Goal: Task Accomplishment & Management: Manage account settings

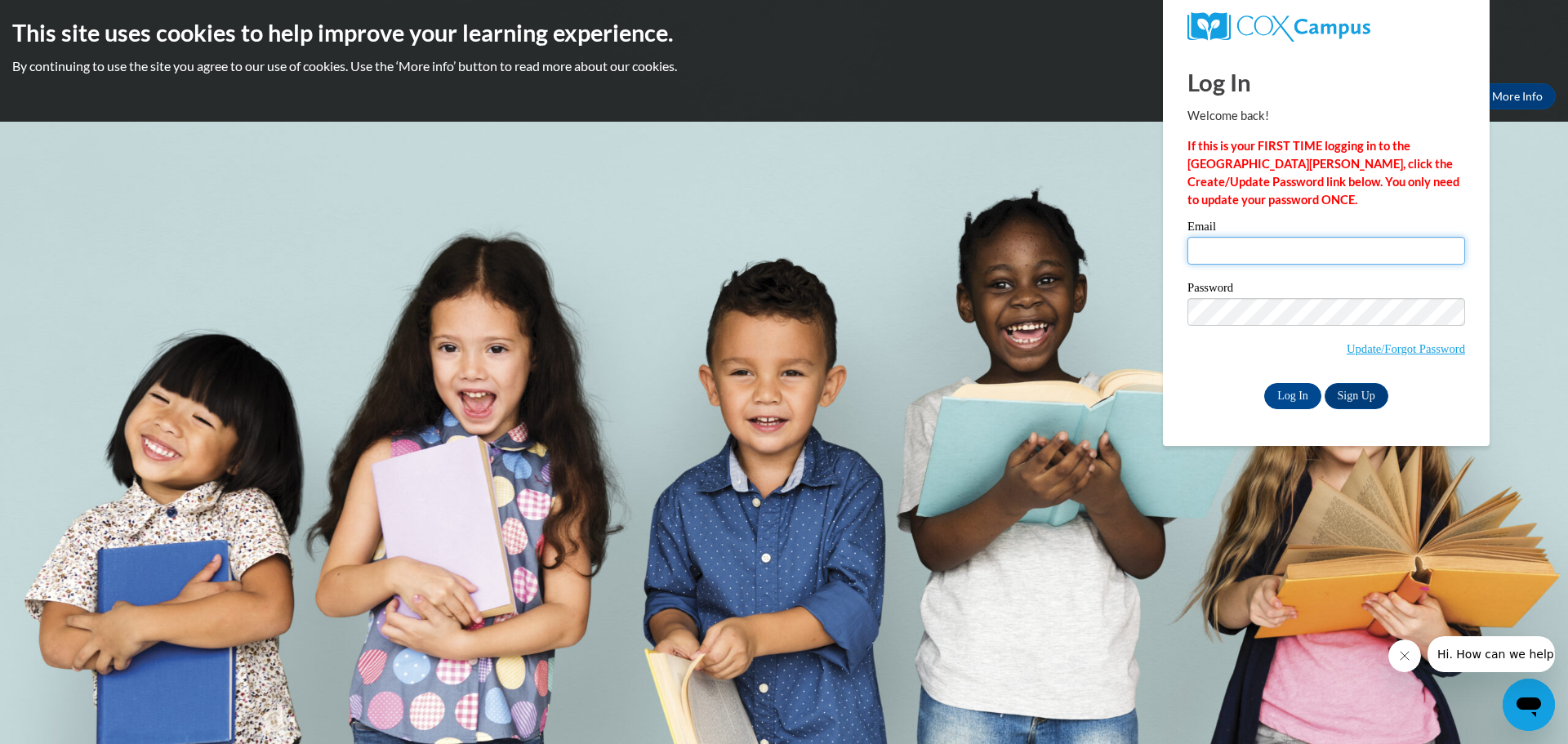
click at [1230, 246] on input "Email" at bounding box center [1326, 250] width 277 height 28
type input "rhanspal@kusd.edu"
click at [1303, 387] on input "Log In" at bounding box center [1292, 396] width 57 height 26
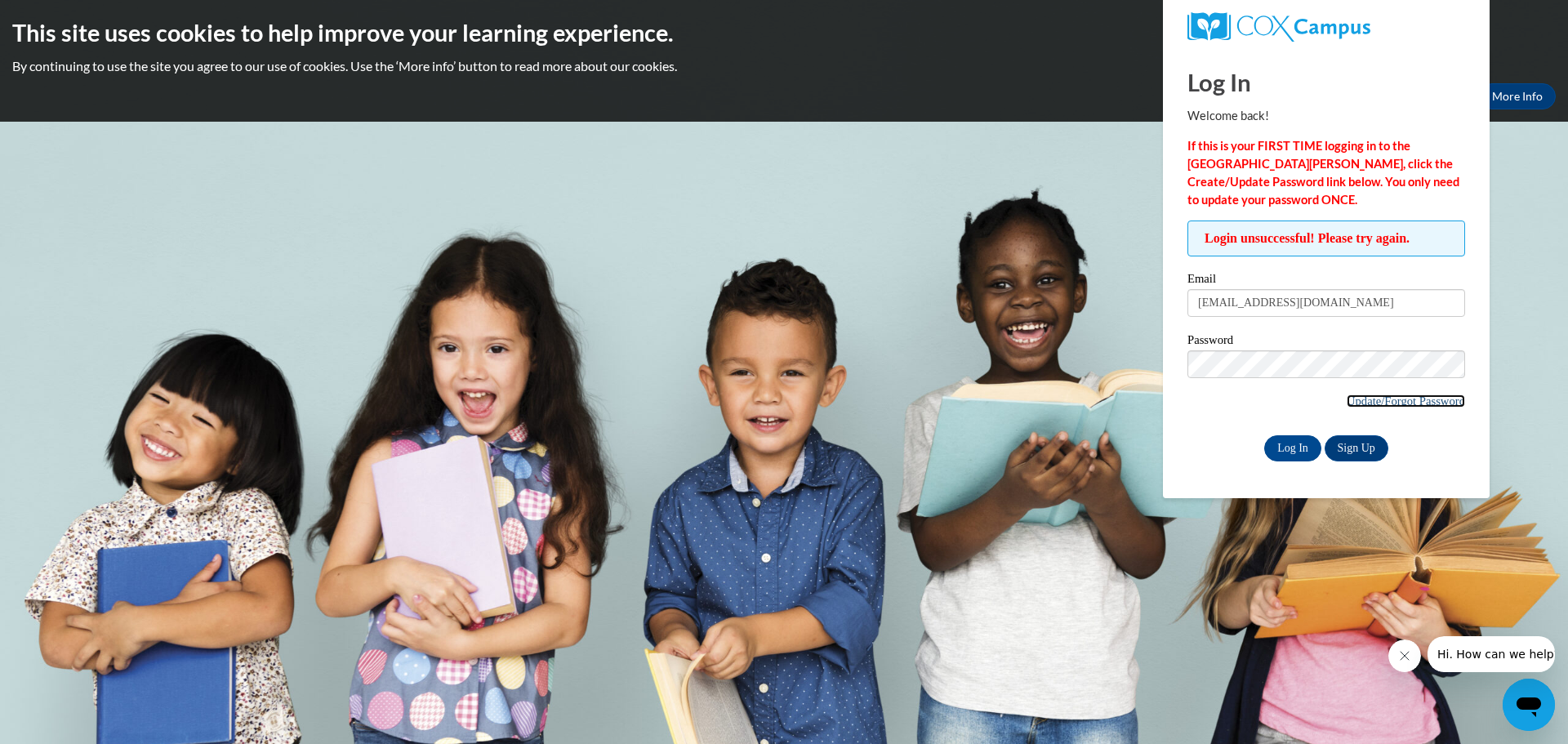
click at [1360, 400] on link "Update/Forgot Password" at bounding box center [1405, 401] width 118 height 13
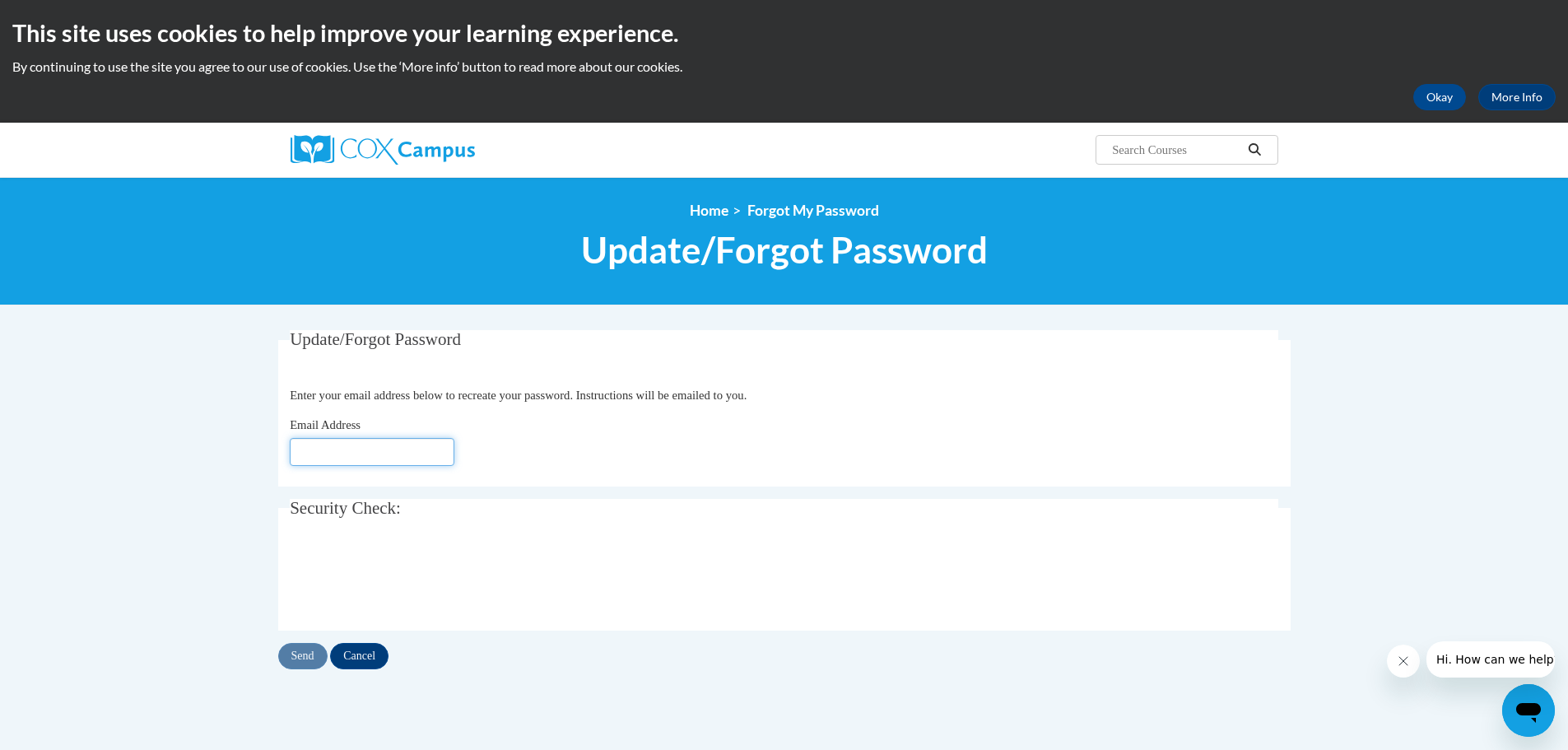
click at [323, 442] on input "Email Address" at bounding box center [373, 451] width 165 height 28
click at [326, 446] on input "Email Address" at bounding box center [373, 451] width 165 height 28
type input "[EMAIL_ADDRESS][DOMAIN_NAME]"
click at [305, 660] on input "Send" at bounding box center [303, 656] width 49 height 26
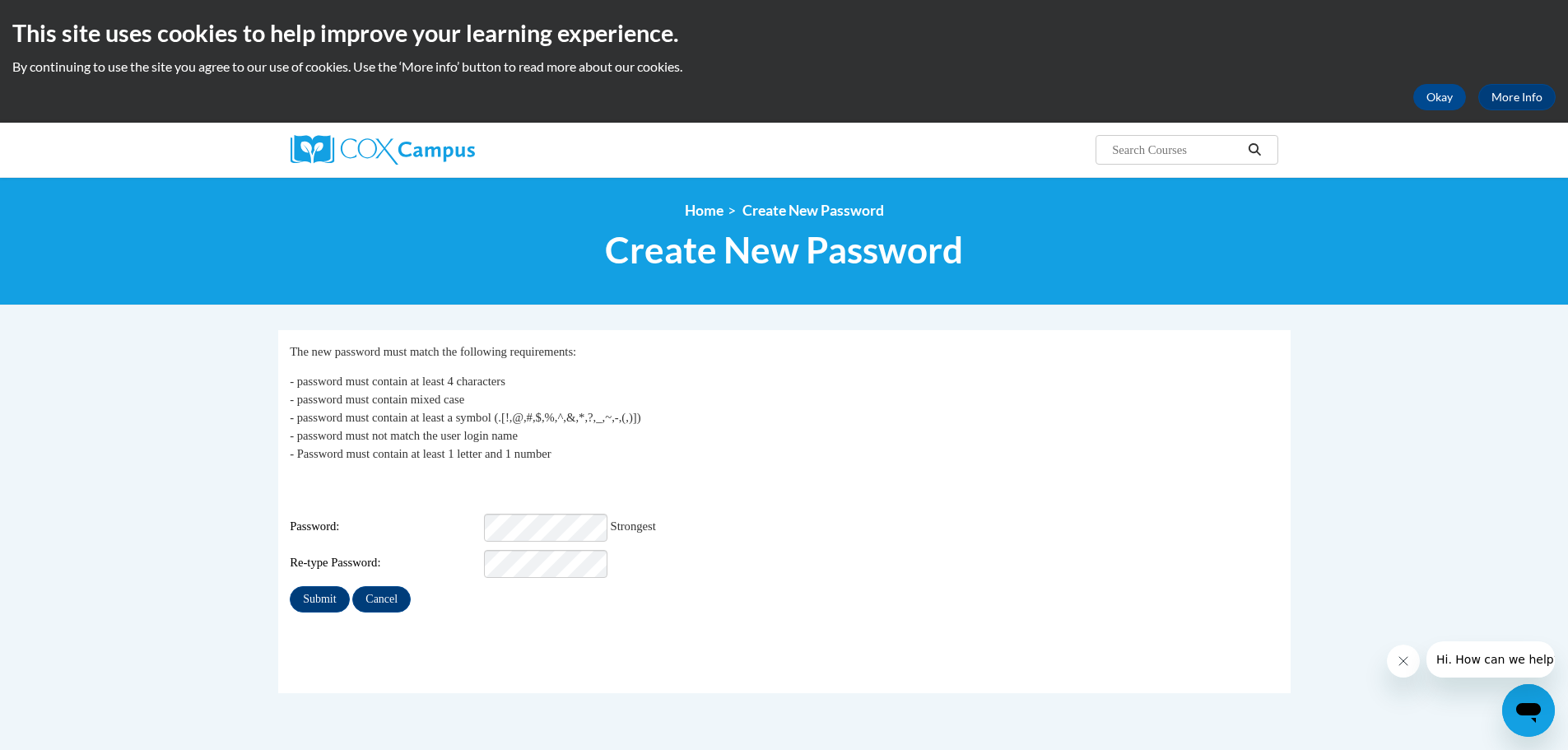
click at [784, 498] on div "Login: rhanspal@kusd.edu Password: Strongest Re-type Password:" at bounding box center [784, 527] width 989 height 103
click at [307, 590] on input "Submit" at bounding box center [319, 599] width 59 height 26
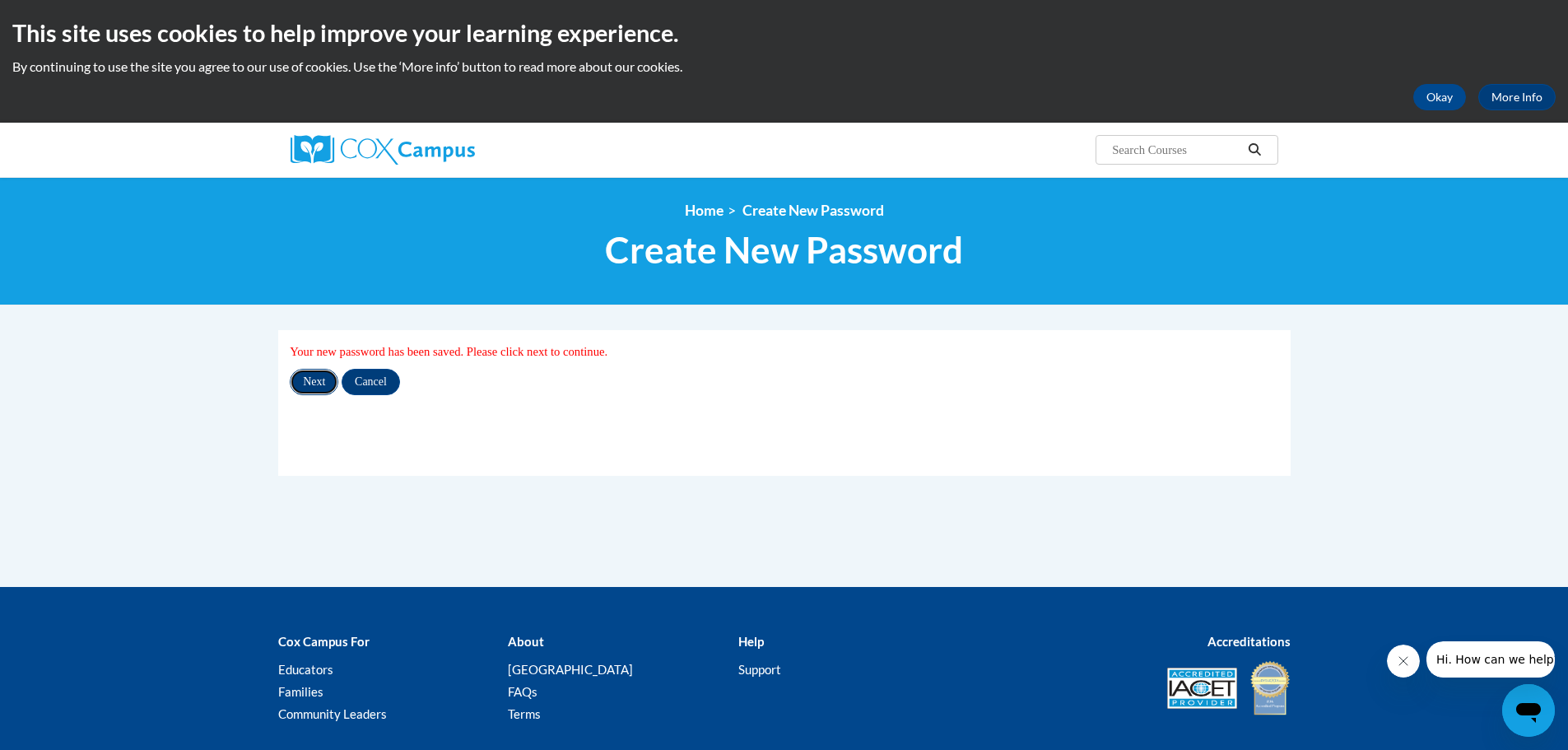
click at [318, 380] on input "Next" at bounding box center [314, 381] width 49 height 26
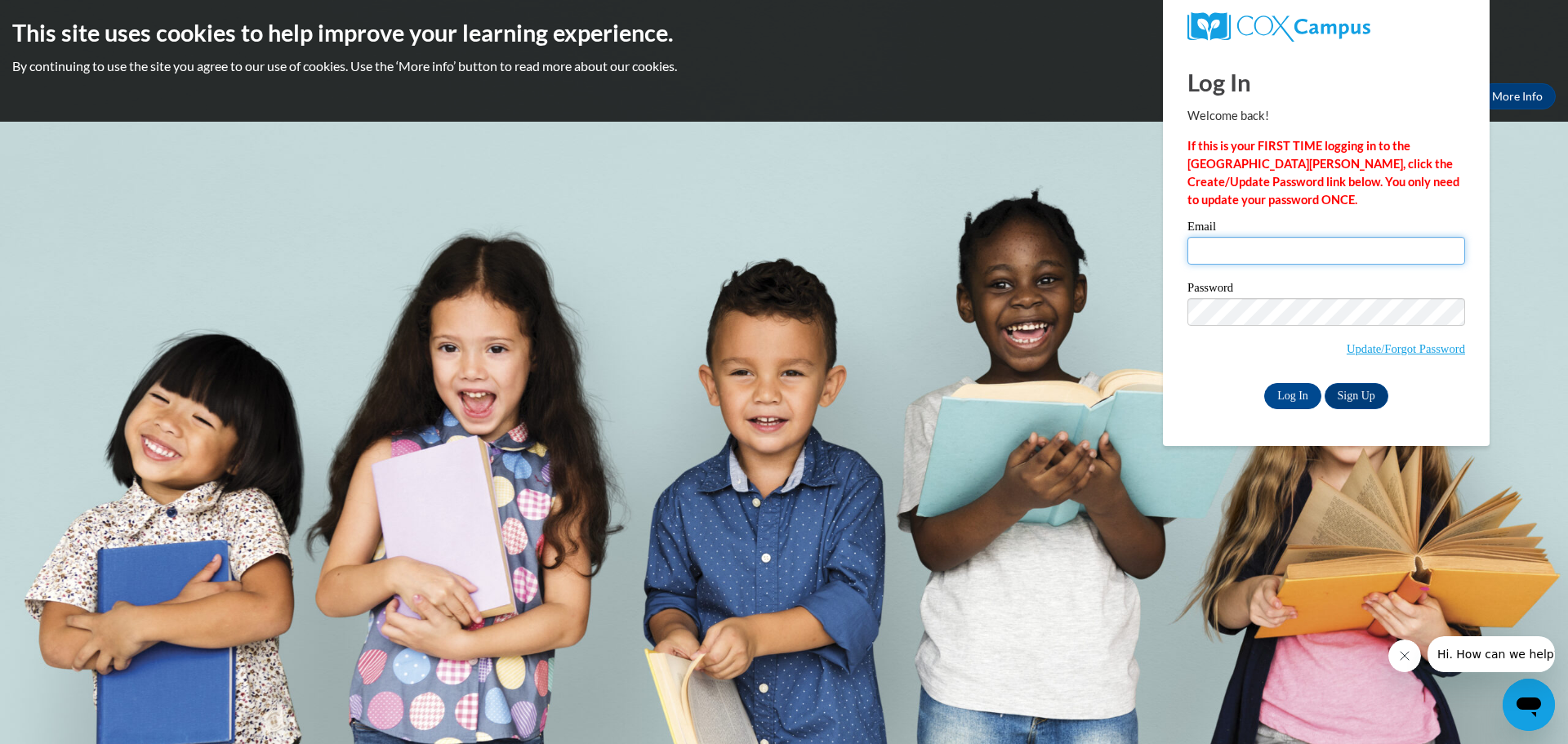
type input "[EMAIL_ADDRESS][DOMAIN_NAME]"
click at [1292, 391] on input "Log In" at bounding box center [1292, 396] width 57 height 26
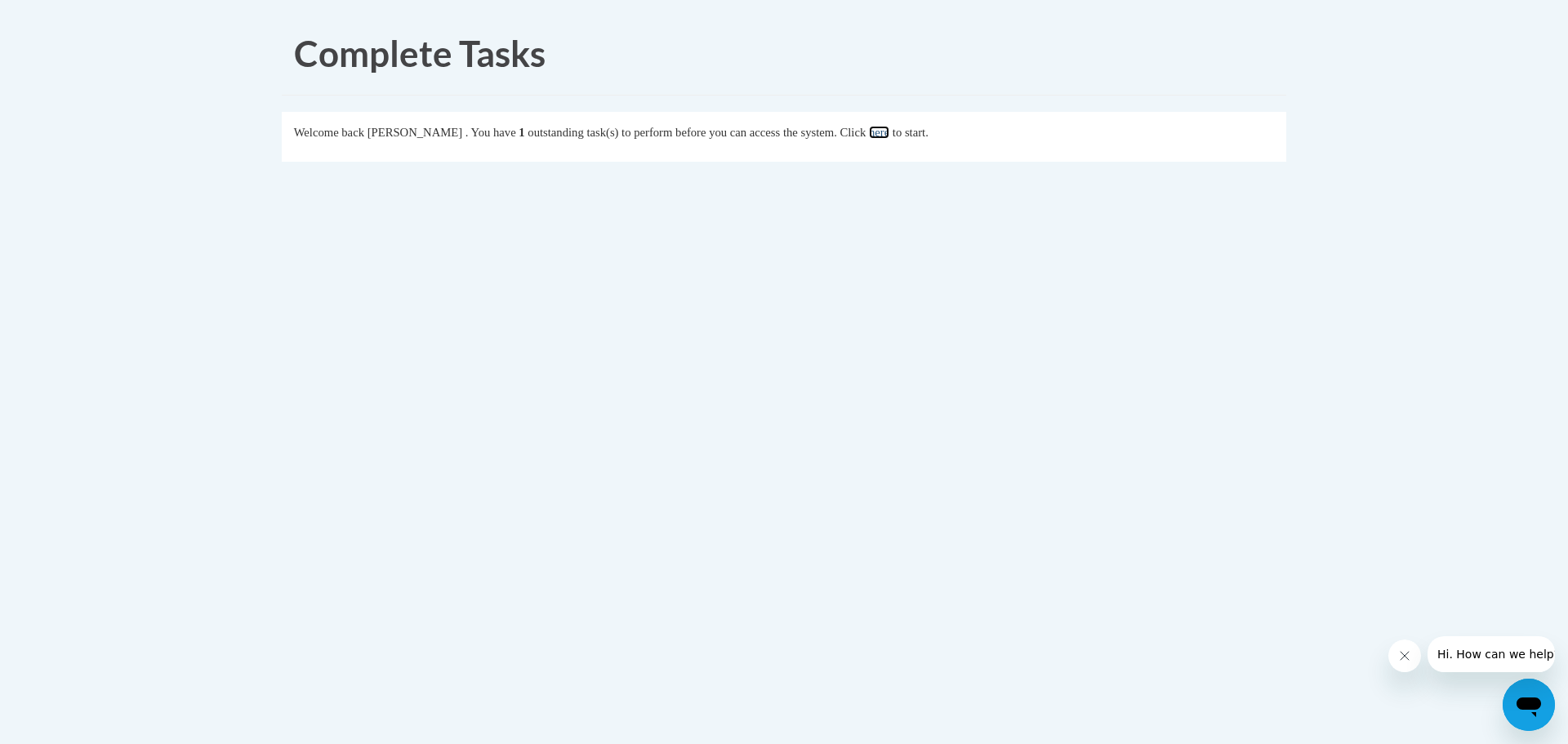
click at [889, 134] on link "here" at bounding box center [879, 133] width 20 height 13
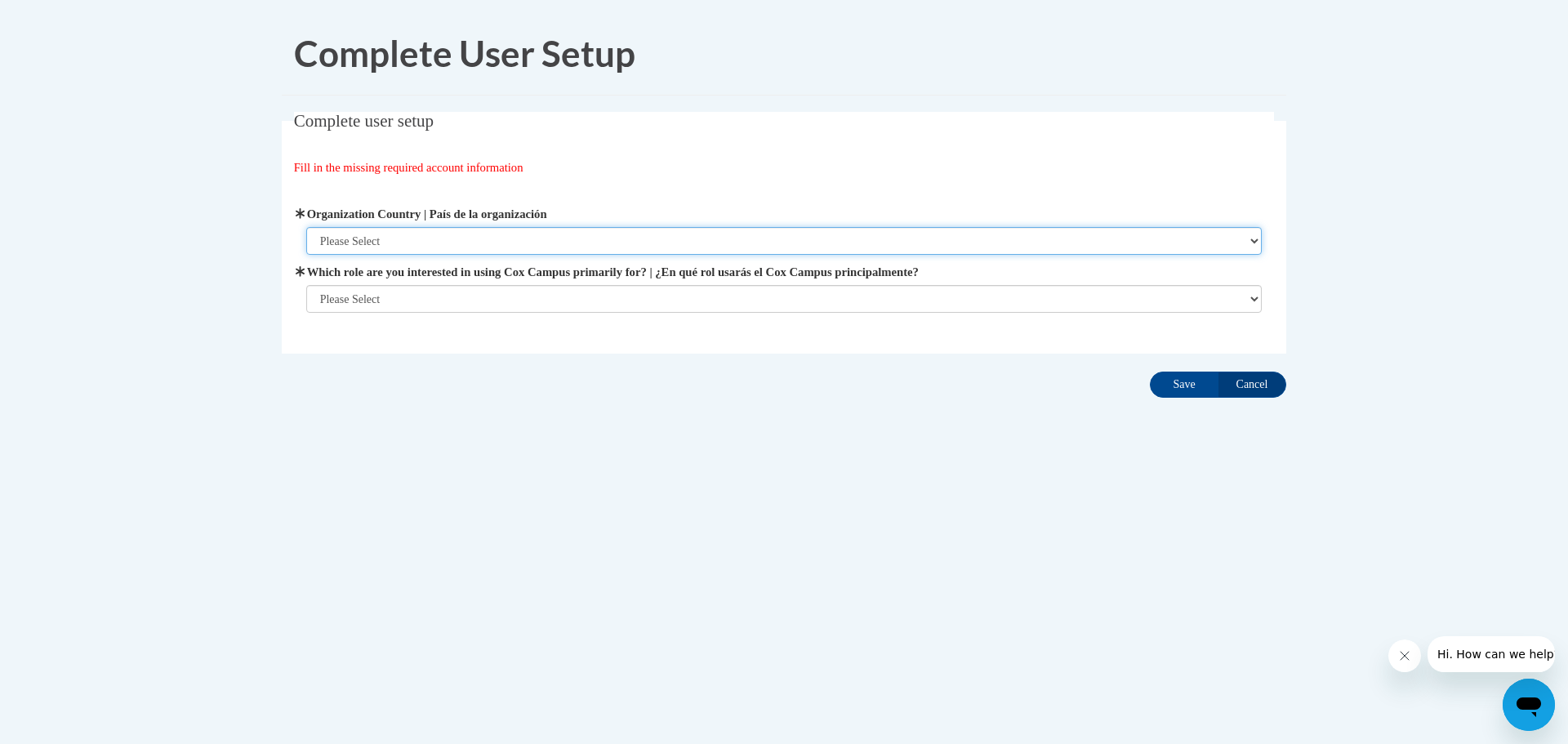
click at [599, 240] on select "Please Select United States | Estados Unidos Outside of the United States | Fue…" at bounding box center [784, 241] width 956 height 28
select select "ad49bcad-a171-4b2e-b99c-48b446064914"
click at [306, 227] on select "Please Select United States | Estados Unidos Outside of the United States | Fue…" at bounding box center [784, 241] width 956 height 28
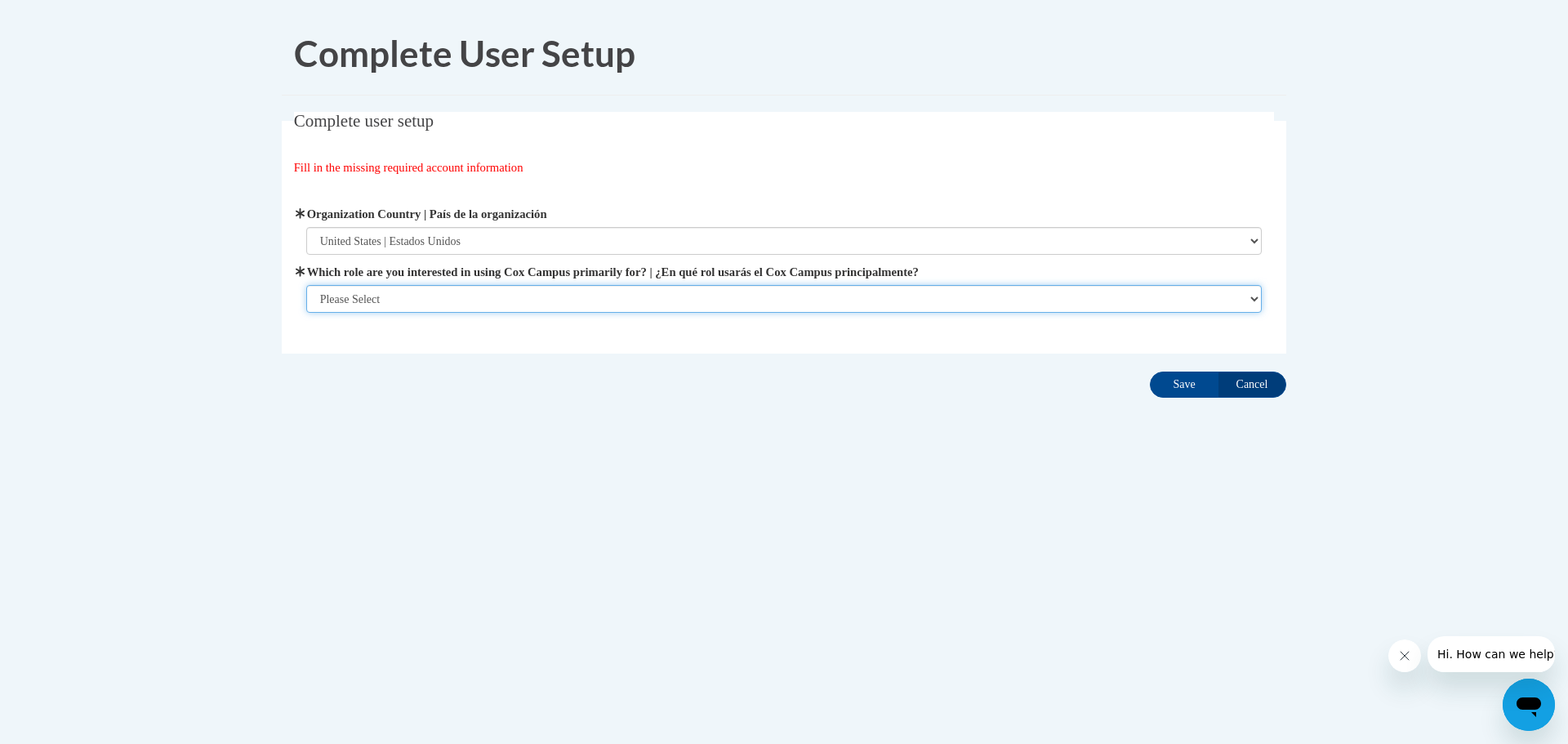
click at [584, 295] on select "Please Select College/University | Colegio/Universidad Community/Nonprofit Part…" at bounding box center [784, 298] width 956 height 28
select select "fbf2d438-af2f-41f8-98f1-81c410e29de3"
click at [306, 313] on select "Please Select College/University | Colegio/Universidad Community/Nonprofit Part…" at bounding box center [784, 298] width 956 height 28
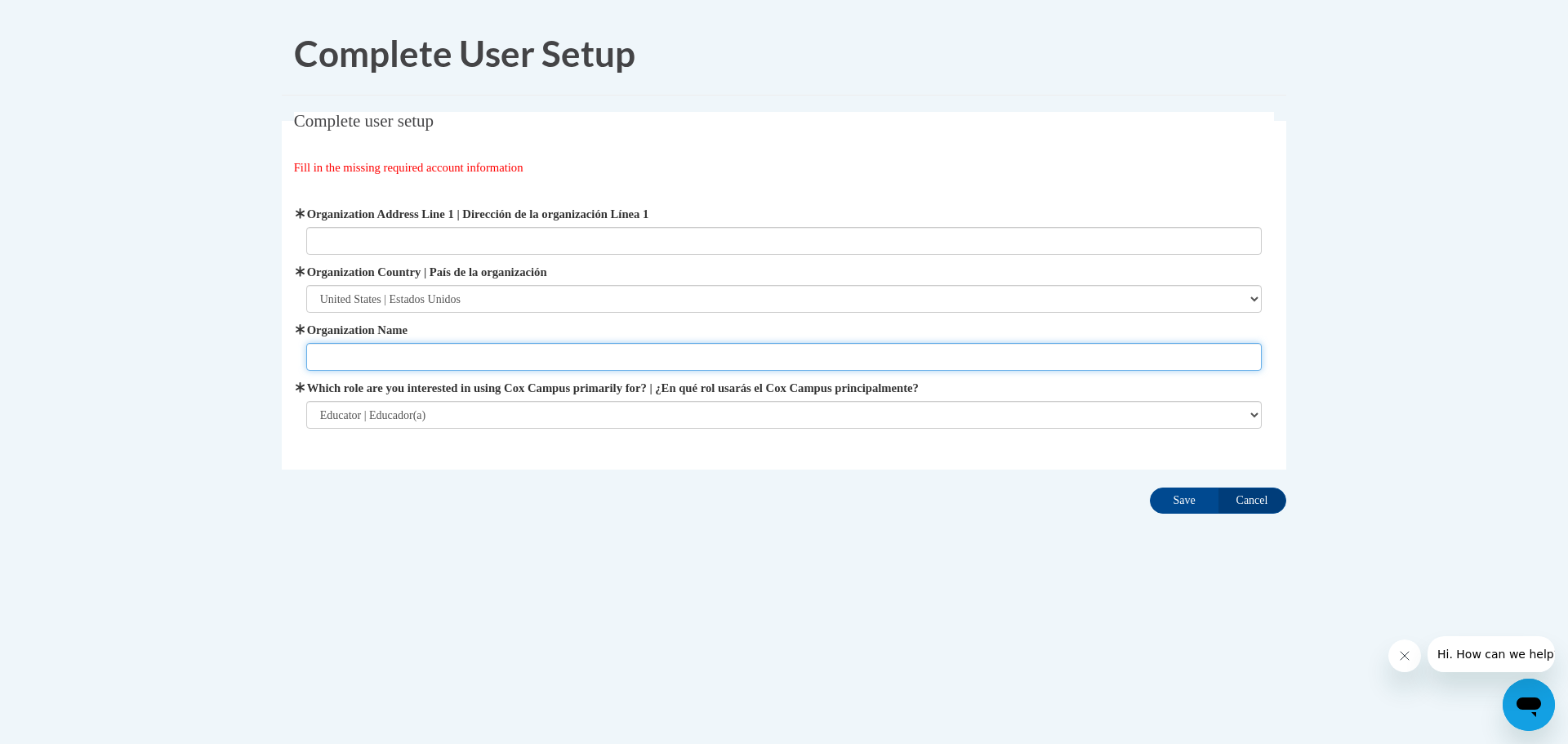
click at [431, 346] on input "Organization Name" at bounding box center [784, 356] width 956 height 28
type input "Kenosha Unified School District"
click at [325, 502] on div "Complete user setup Fill in the missing required account information User Profi…" at bounding box center [784, 316] width 1029 height 408
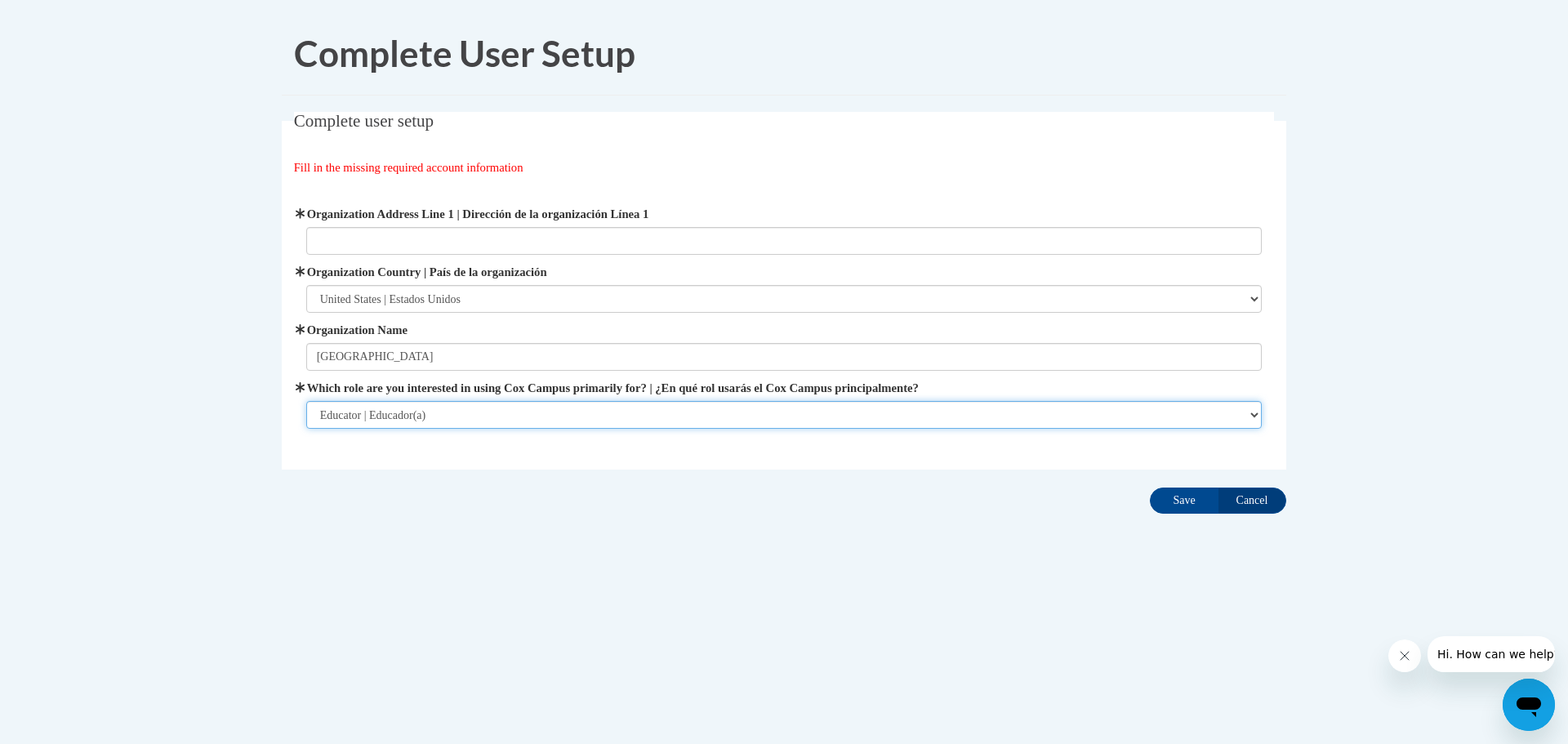
click at [476, 414] on select "Please Select College/University | Colegio/Universidad Community/Nonprofit Part…" at bounding box center [784, 415] width 956 height 28
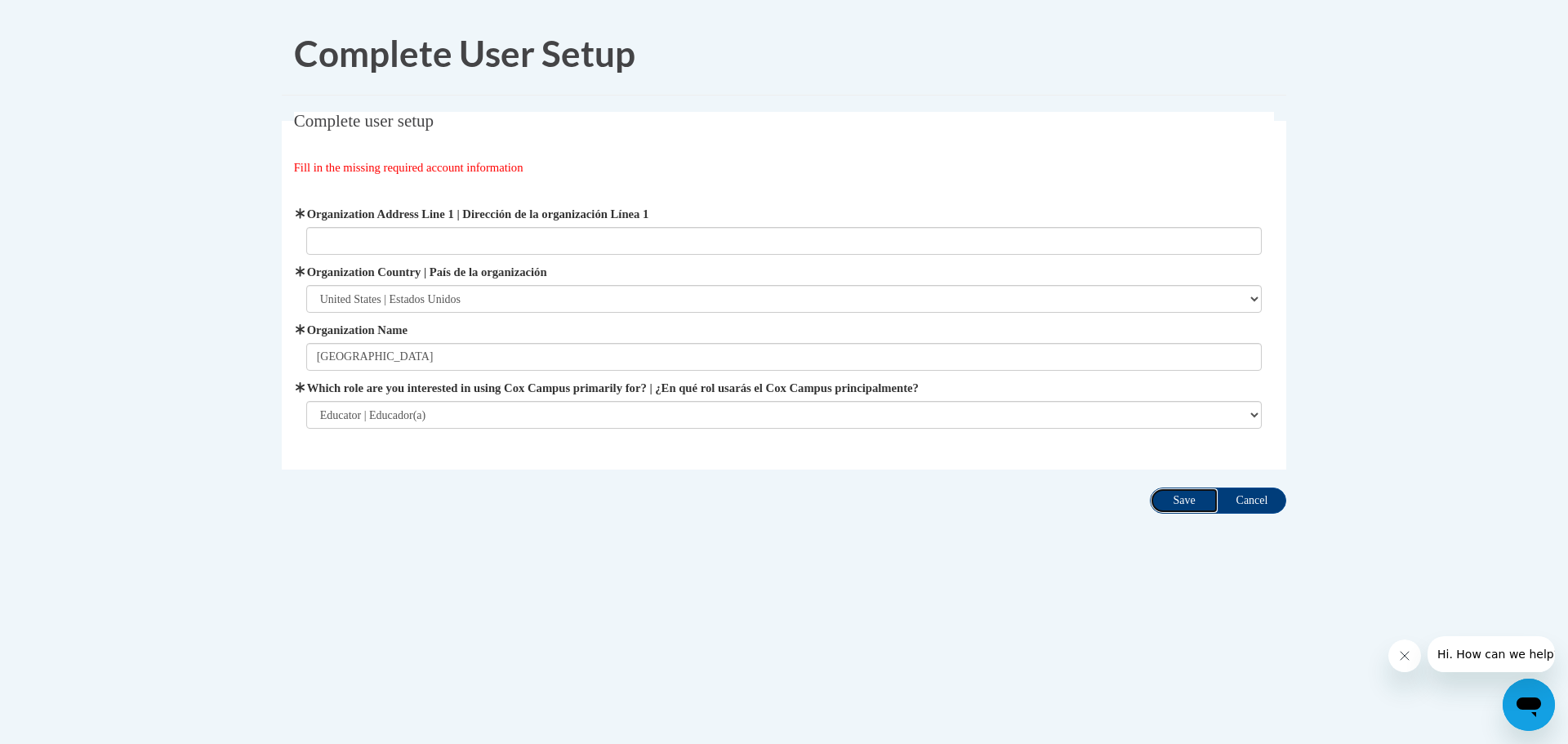
click at [1167, 495] on input "Save" at bounding box center [1184, 500] width 68 height 26
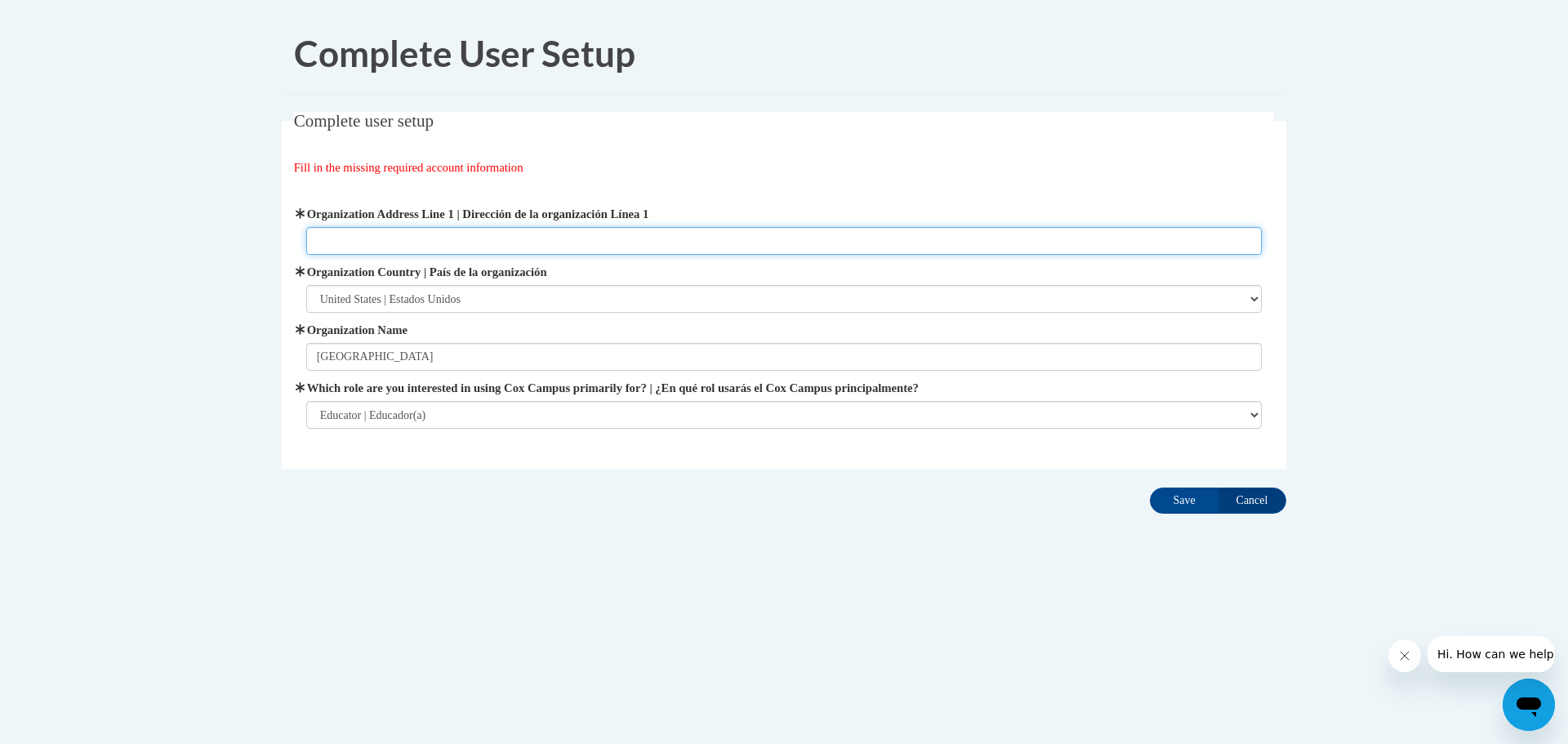
click at [359, 245] on input "Organization Address Line 1 | Dirección de la organización Línea 1" at bounding box center [784, 241] width 956 height 28
type input "[STREET_ADDRESS]"
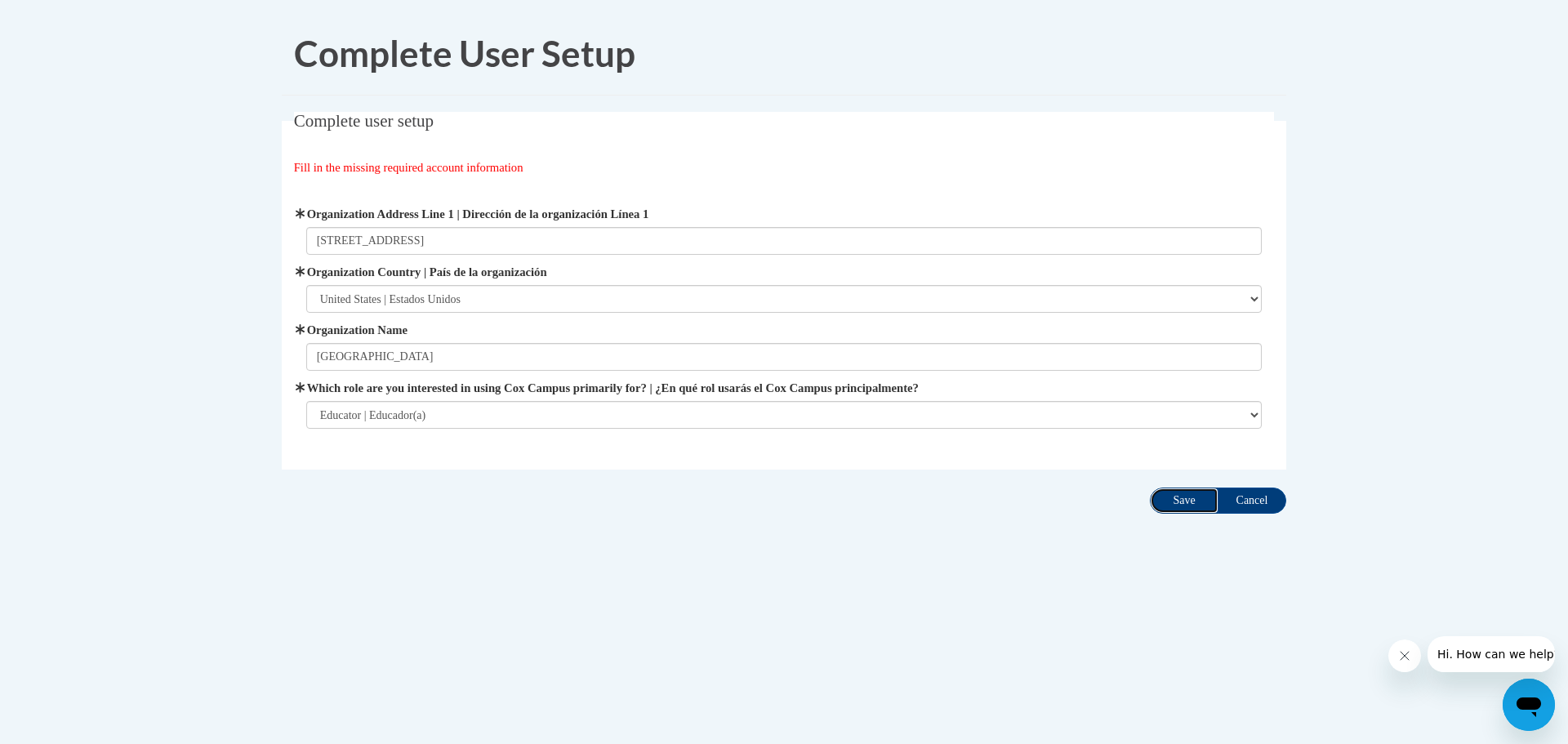
click at [1198, 493] on input "Save" at bounding box center [1184, 500] width 68 height 26
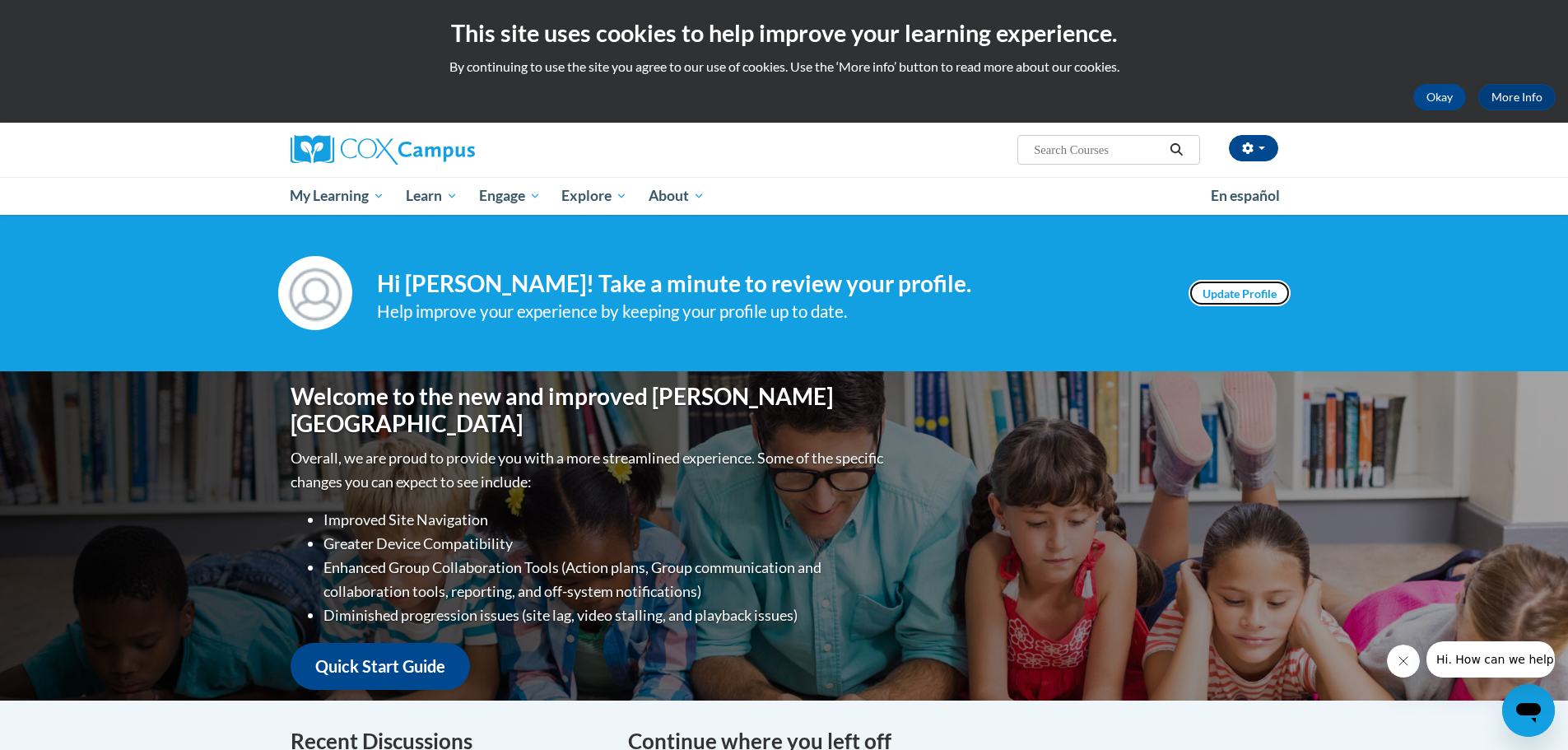
click at [1218, 292] on link "Update Profile" at bounding box center [1239, 292] width 102 height 26
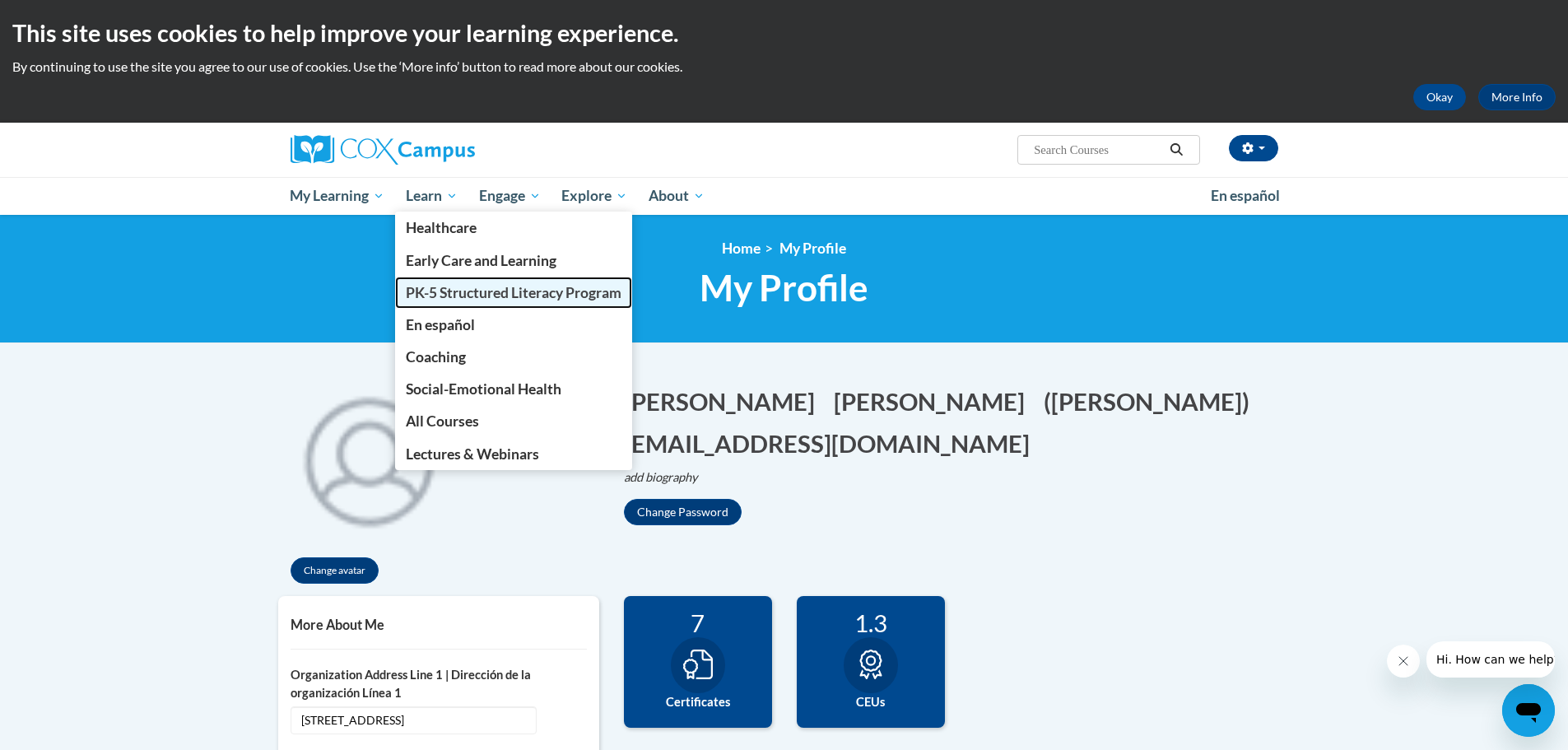
click at [445, 291] on span "PK-5 Structured Literacy Program" at bounding box center [513, 293] width 215 height 17
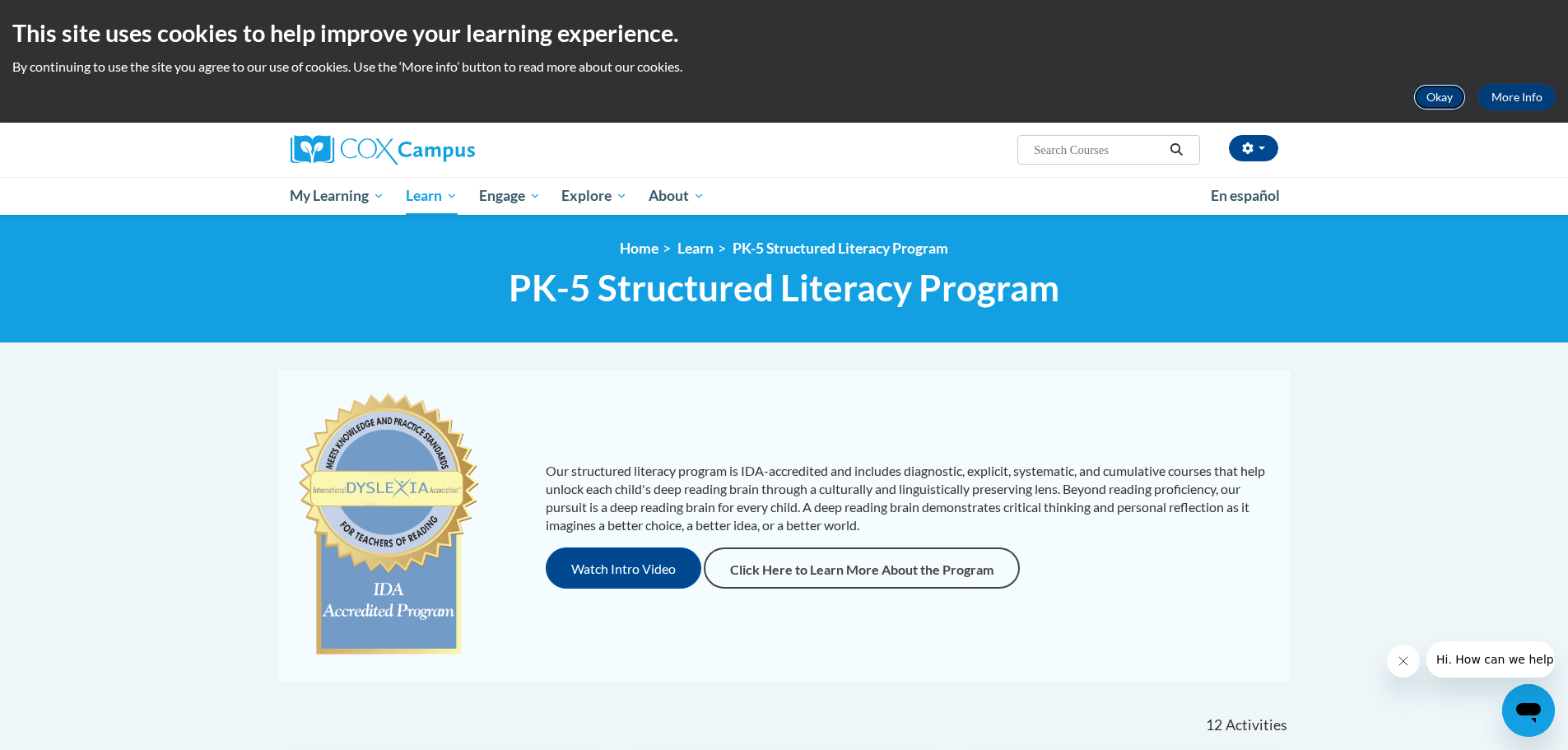
click at [1459, 89] on button "Okay" at bounding box center [1440, 97] width 52 height 26
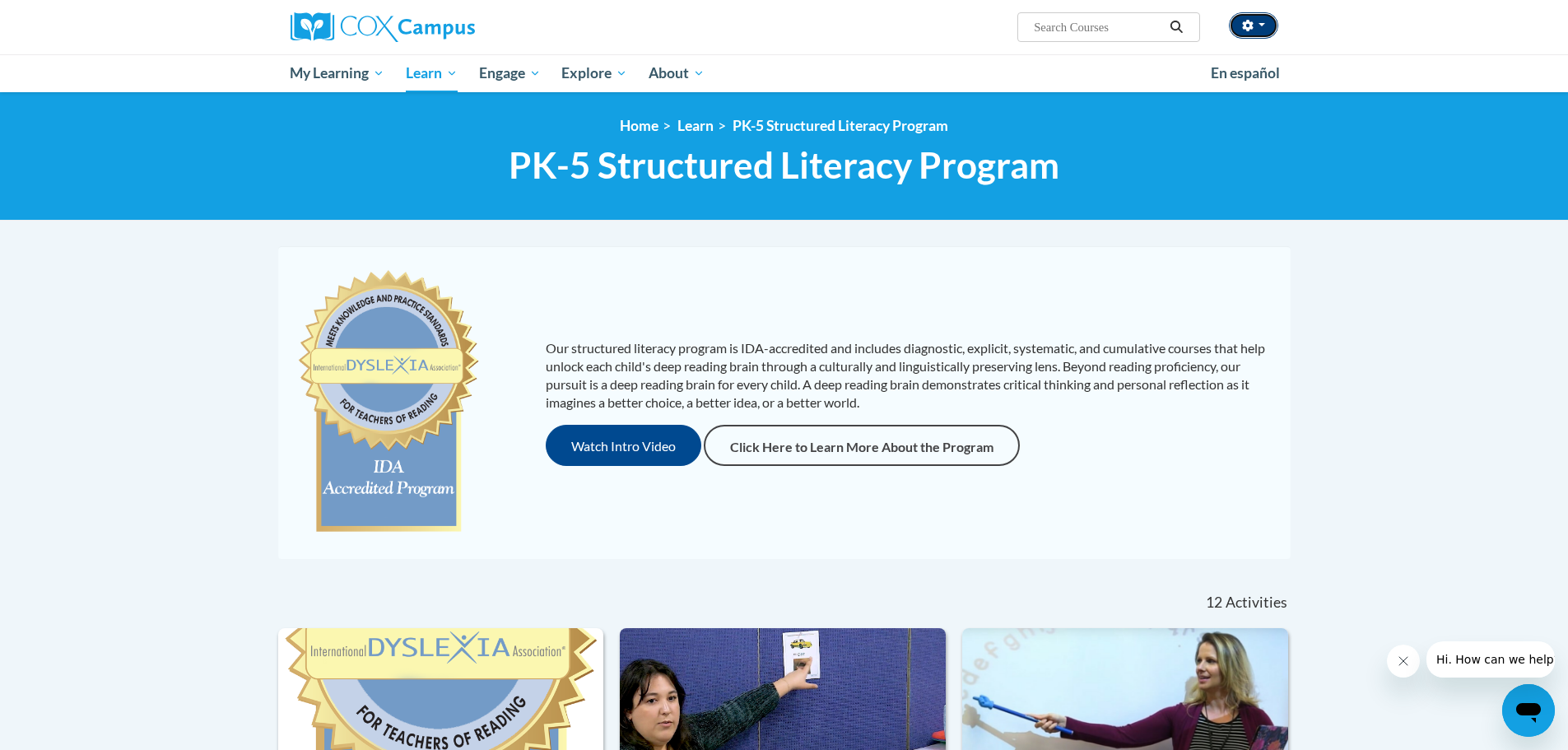
click at [1265, 24] on button "button" at bounding box center [1254, 25] width 49 height 26
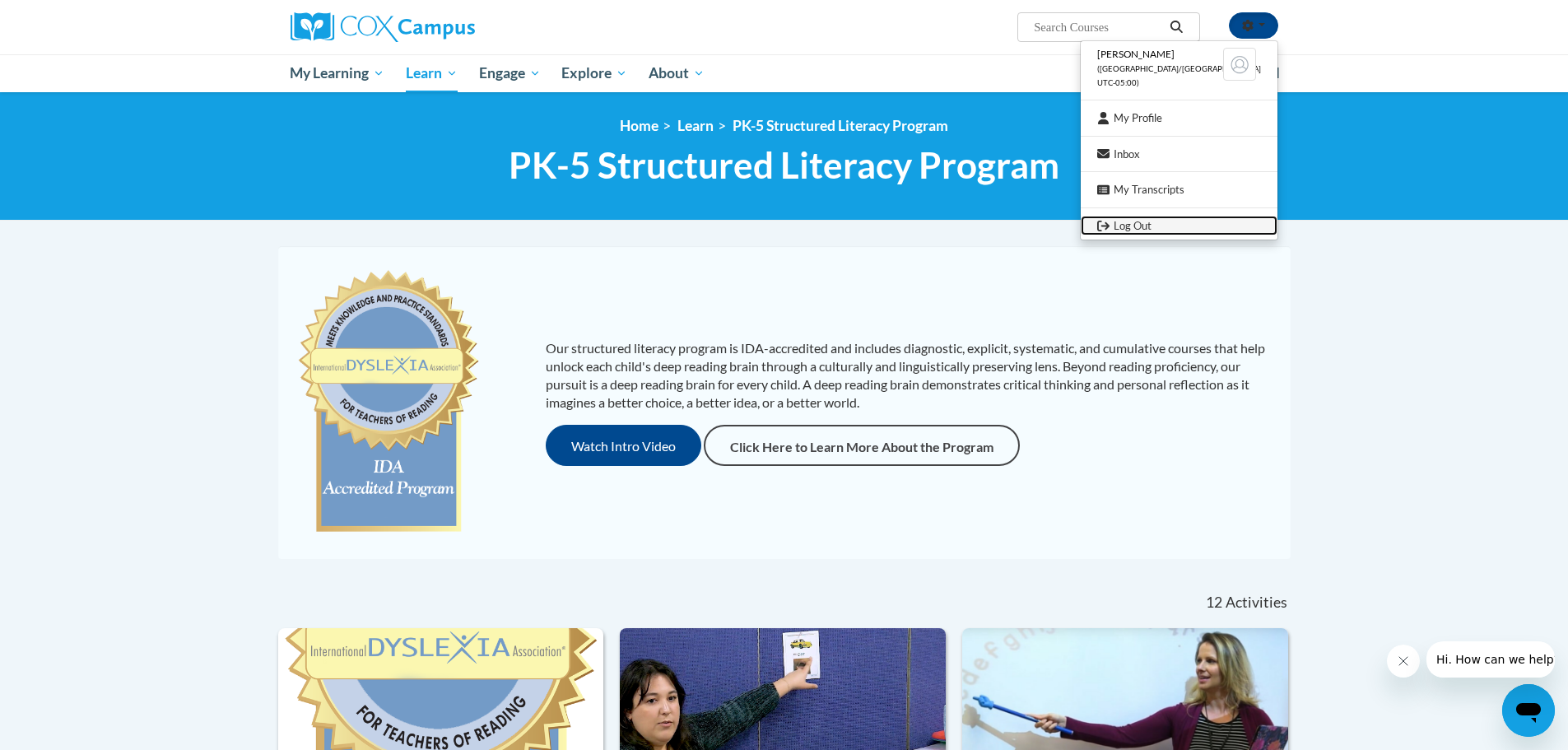
click at [1174, 229] on link "Log Out" at bounding box center [1179, 225] width 197 height 20
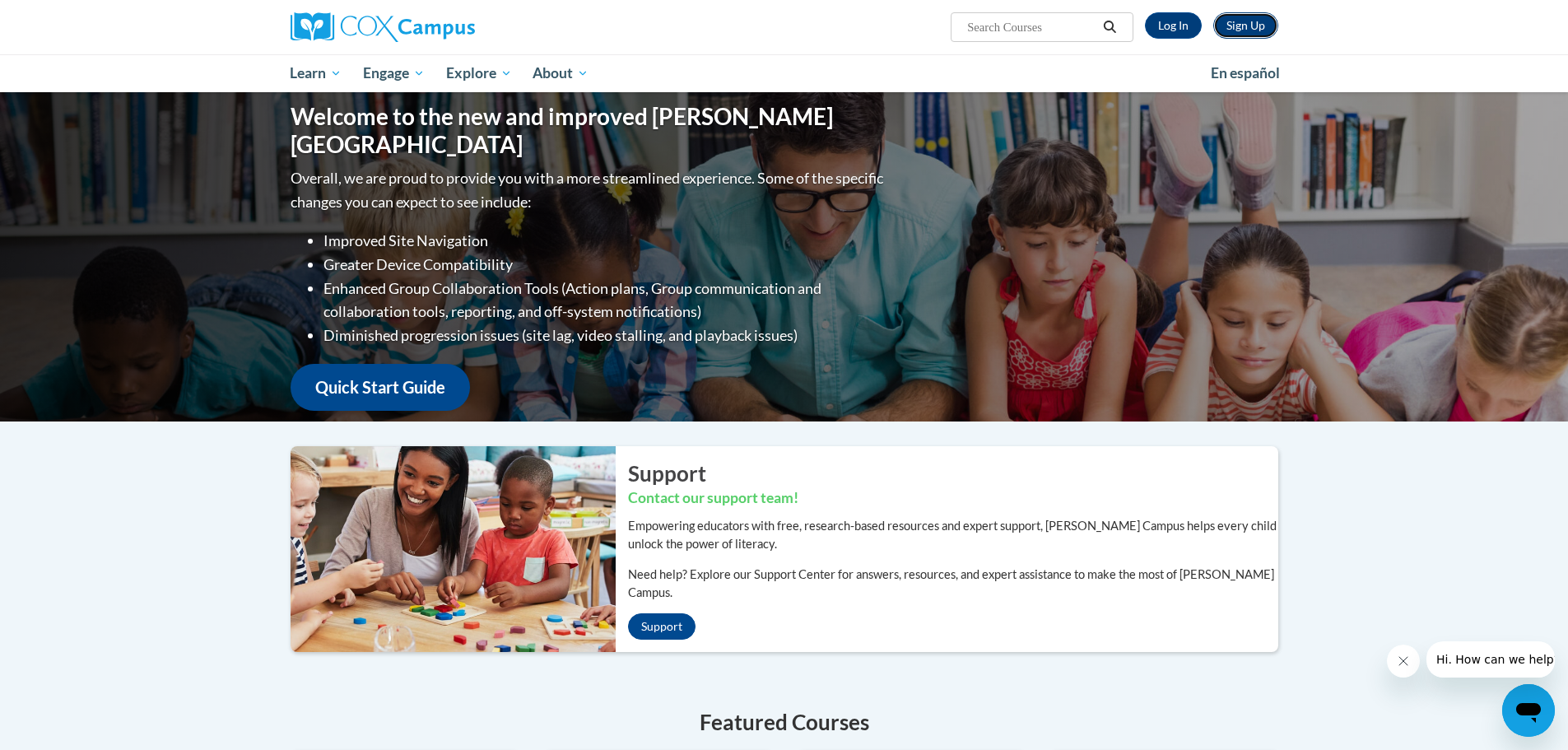
click at [1251, 20] on link "Sign Up" at bounding box center [1245, 25] width 65 height 26
